Goal: Task Accomplishment & Management: Use online tool/utility

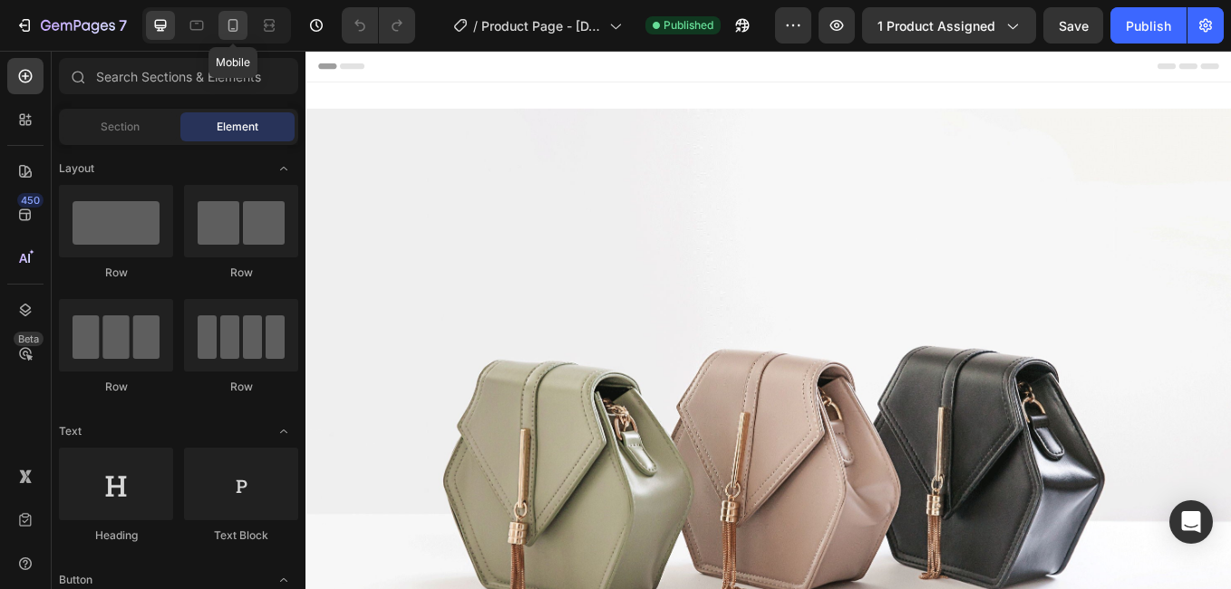
click at [233, 24] on icon at bounding box center [233, 25] width 18 height 18
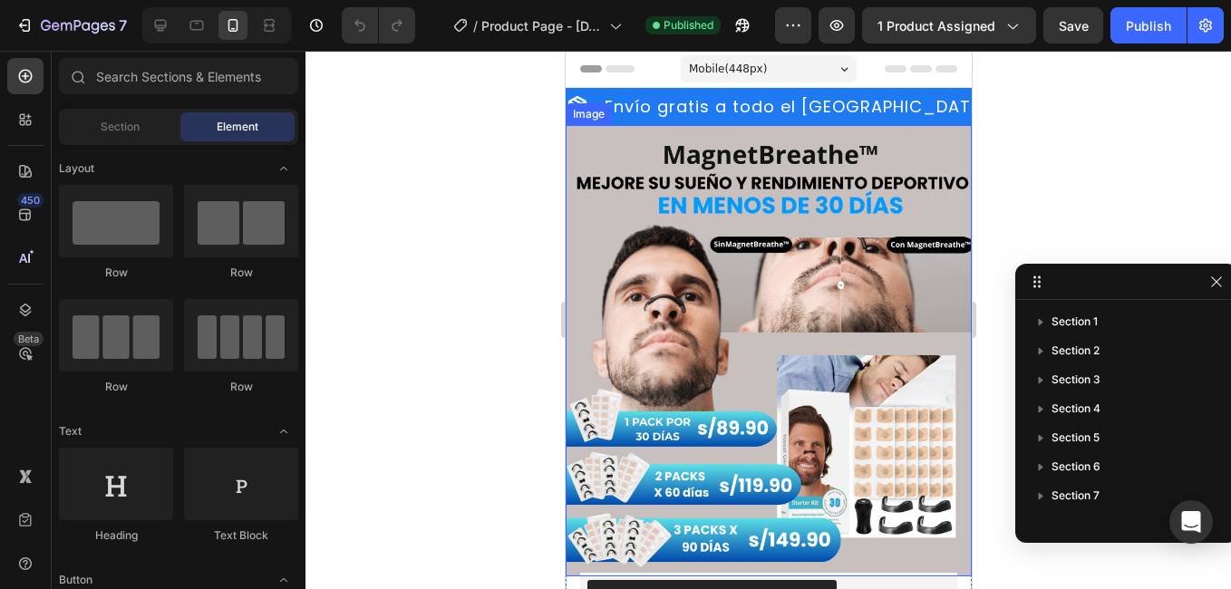
click at [1071, 137] on div at bounding box center [767, 320] width 925 height 538
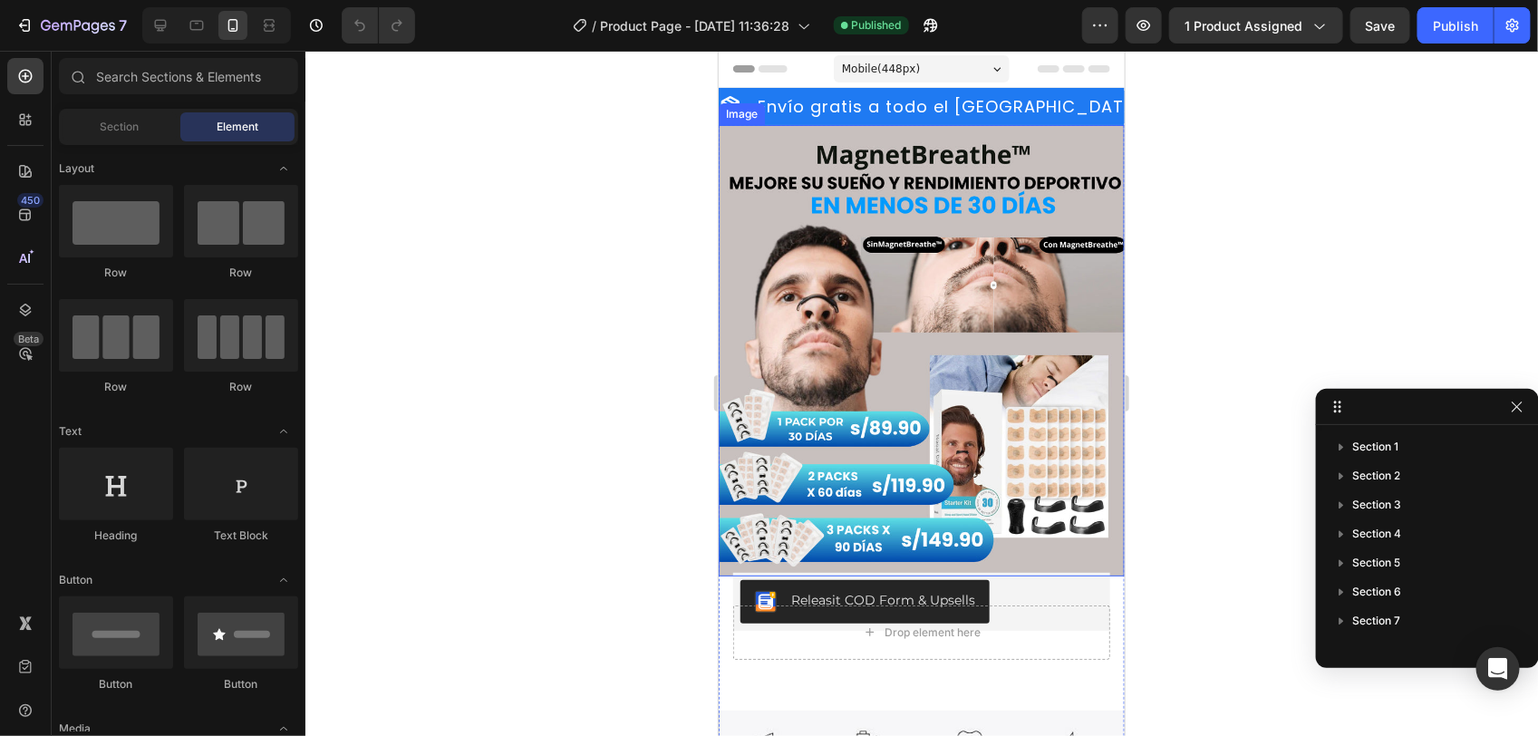
drag, startPoint x: 1153, startPoint y: 281, endPoint x: 1437, endPoint y: 388, distance: 304.0
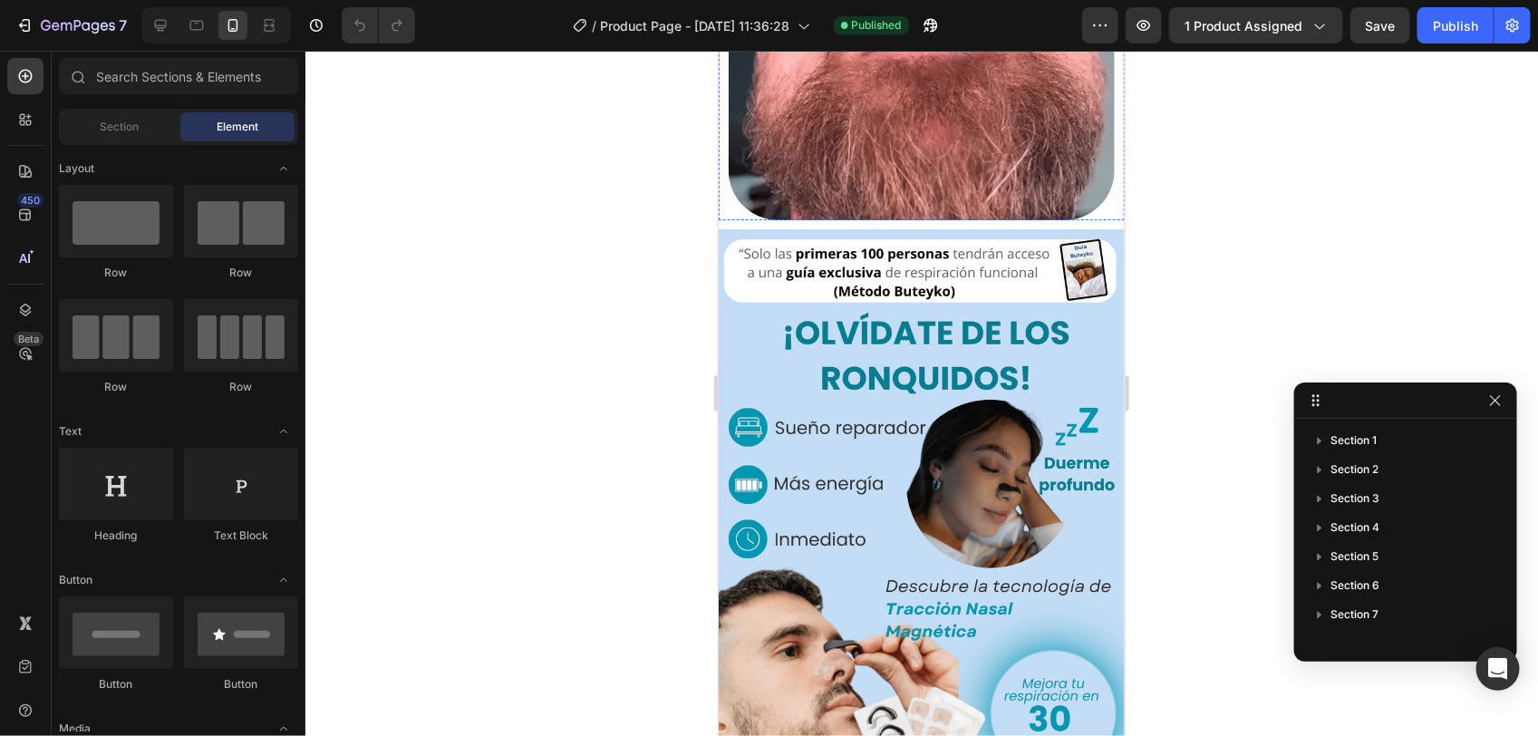
scroll to position [1133, 0]
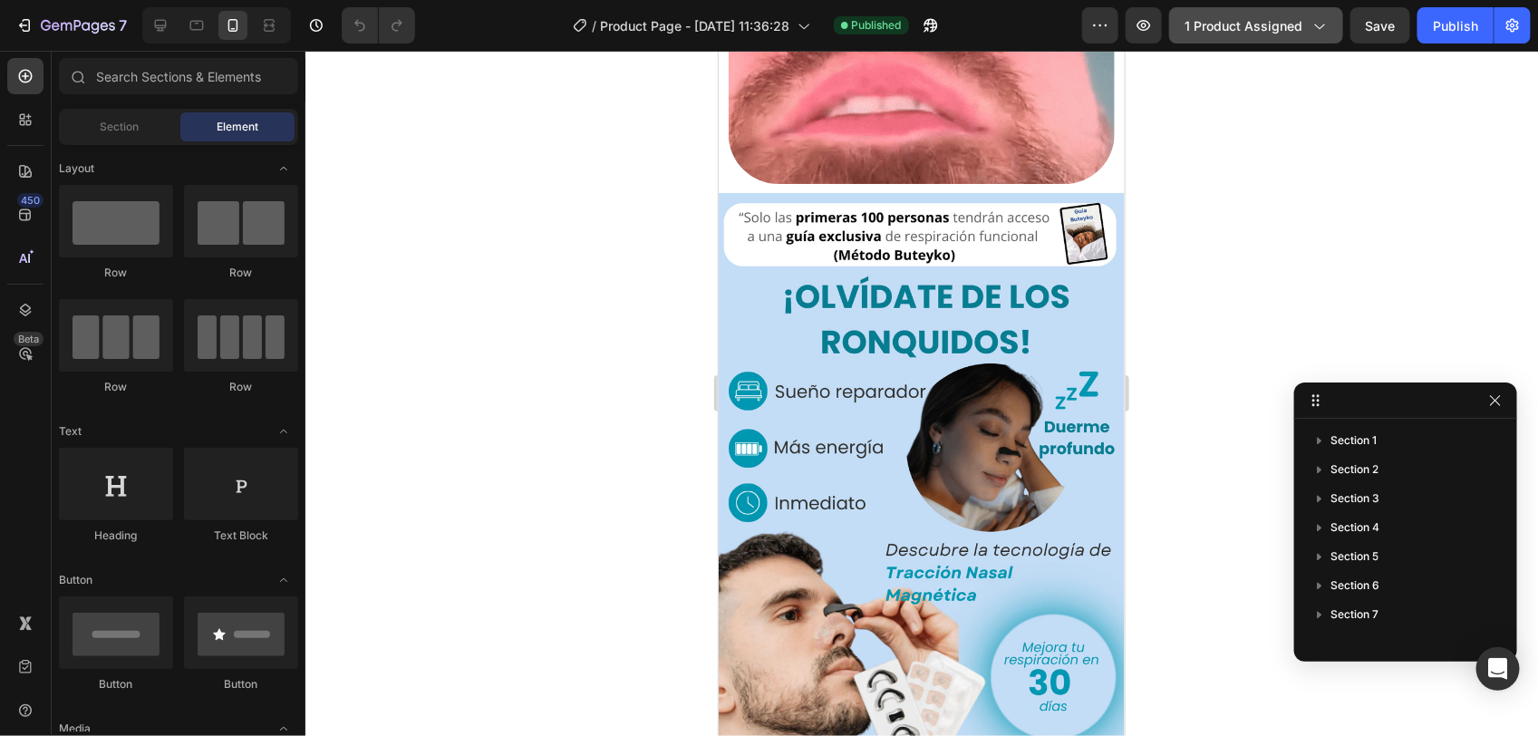
click at [1230, 33] on icon "button" at bounding box center [1319, 25] width 18 height 18
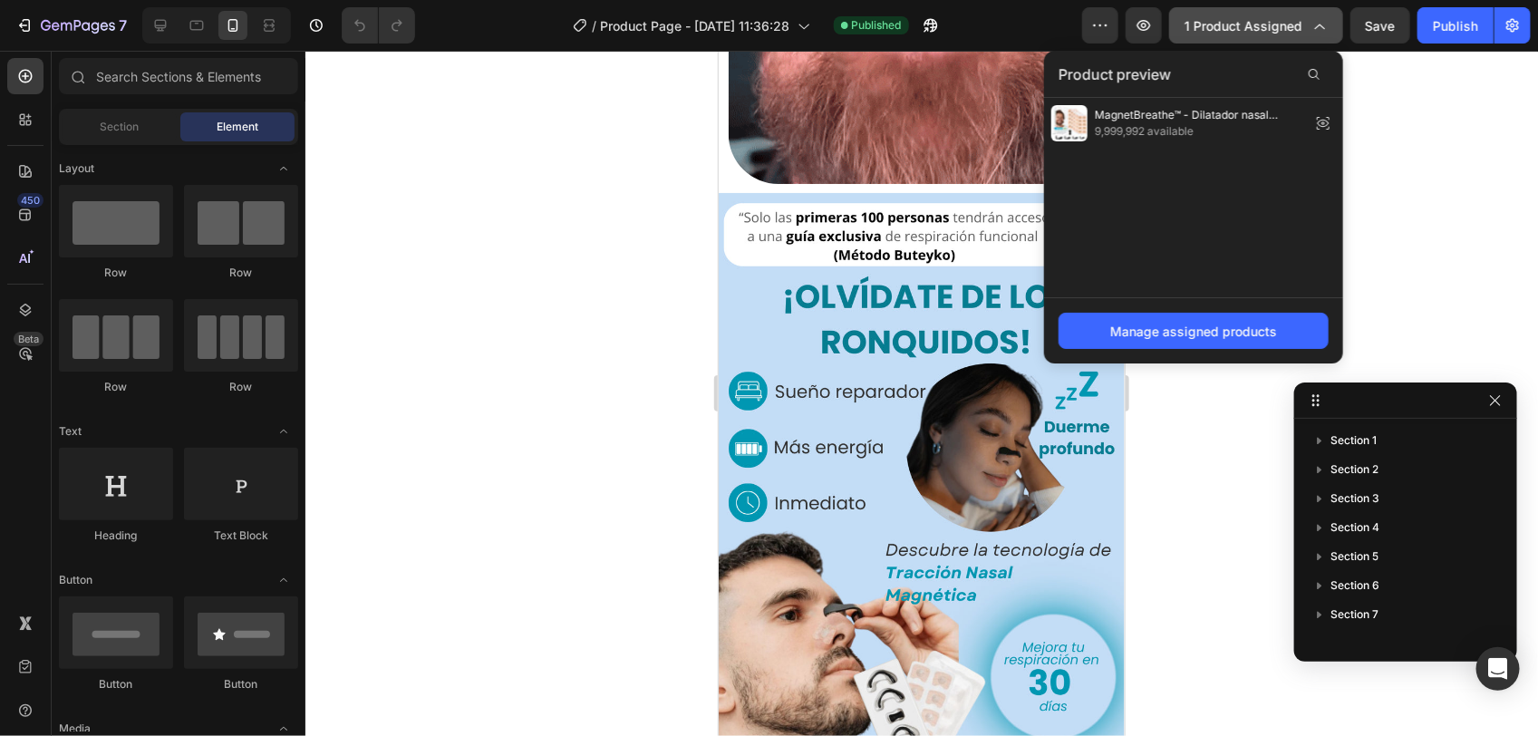
click at [1230, 23] on icon "button" at bounding box center [1319, 25] width 18 height 18
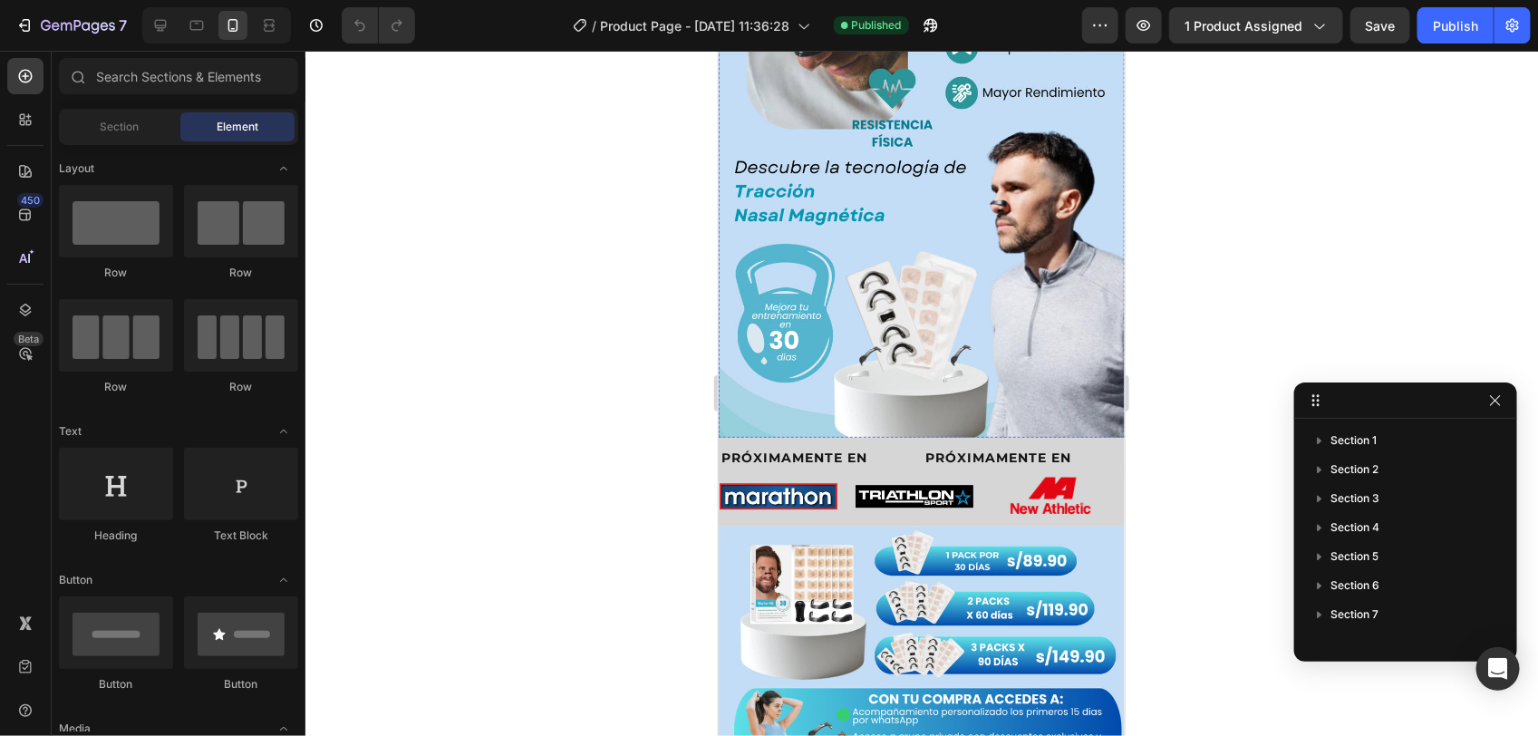
scroll to position [2266, 0]
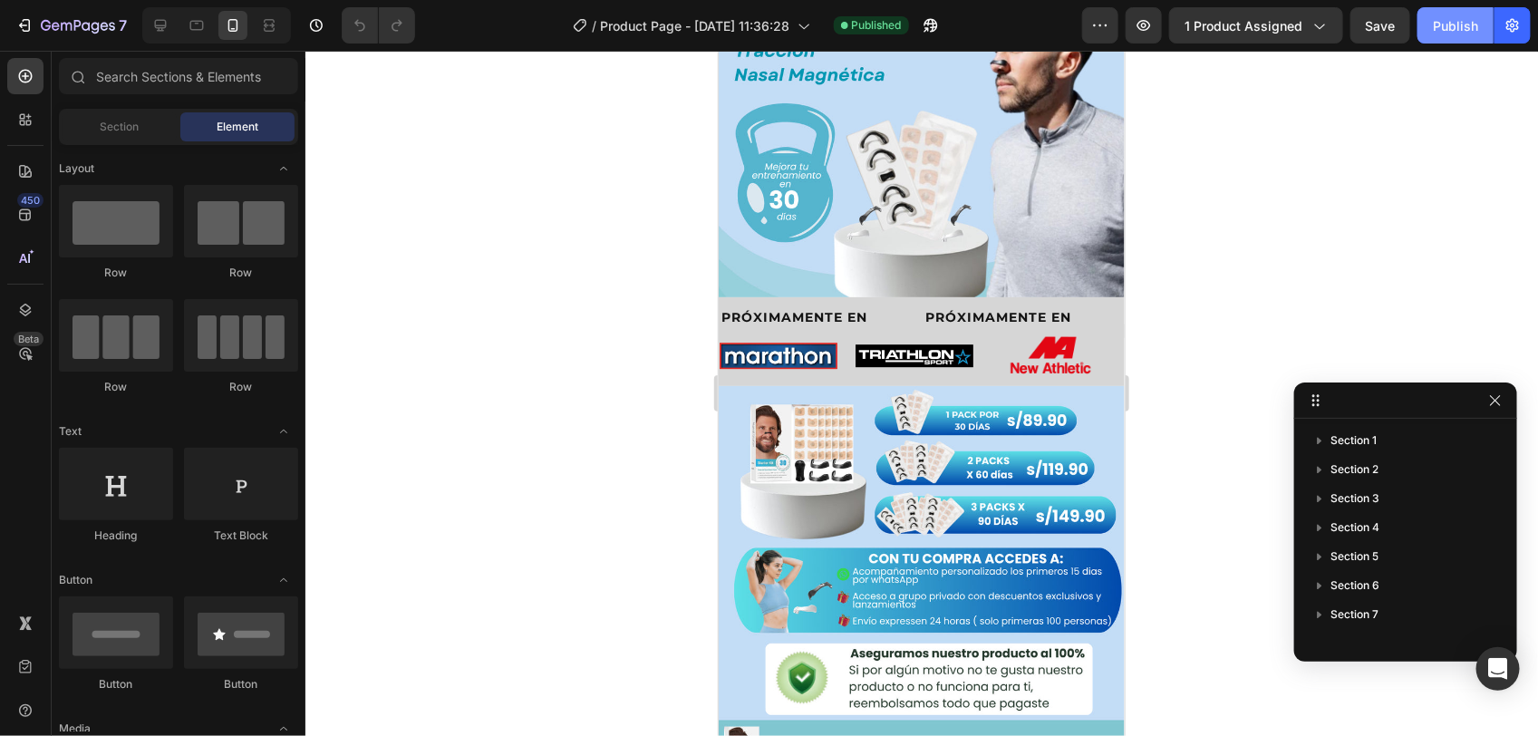
click at [1230, 24] on div "Publish" at bounding box center [1455, 25] width 45 height 19
click at [922, 25] on icon "button" at bounding box center [931, 25] width 18 height 18
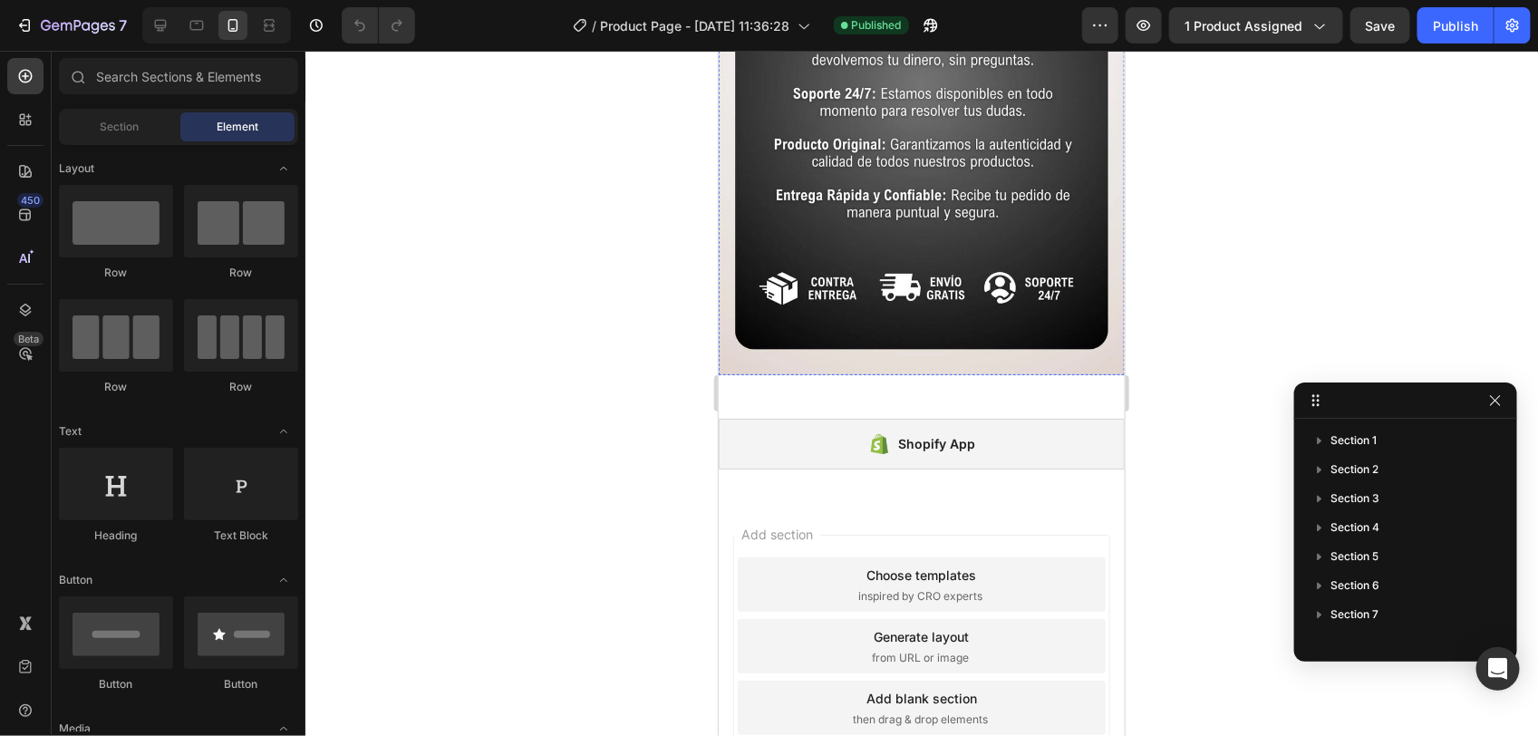
scroll to position [5702, 0]
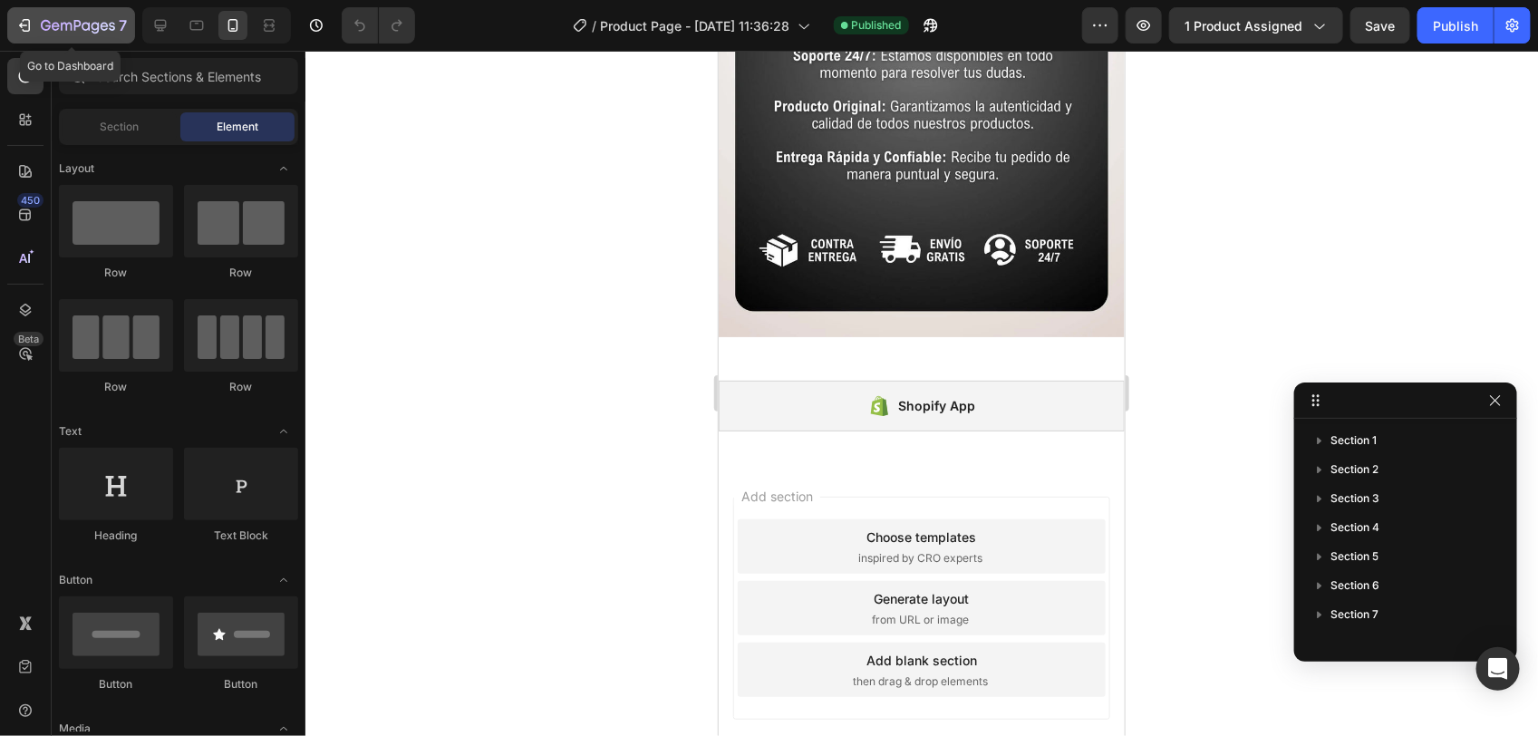
click at [21, 21] on icon "button" at bounding box center [24, 25] width 18 height 18
